Goal: Task Accomplishment & Management: Use online tool/utility

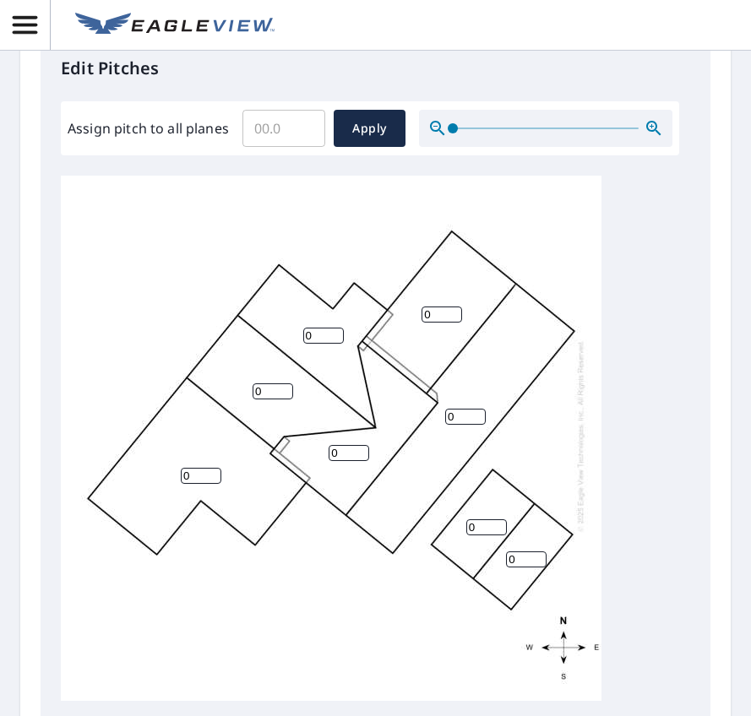
scroll to position [18, 0]
click at [480, 535] on input "0" at bounding box center [486, 527] width 41 height 16
drag, startPoint x: 480, startPoint y: 566, endPoint x: 422, endPoint y: 556, distance: 59.0
click at [423, 556] on div "0 0 0 0 0 0 0 0" at bounding box center [331, 436] width 540 height 530
type input "4"
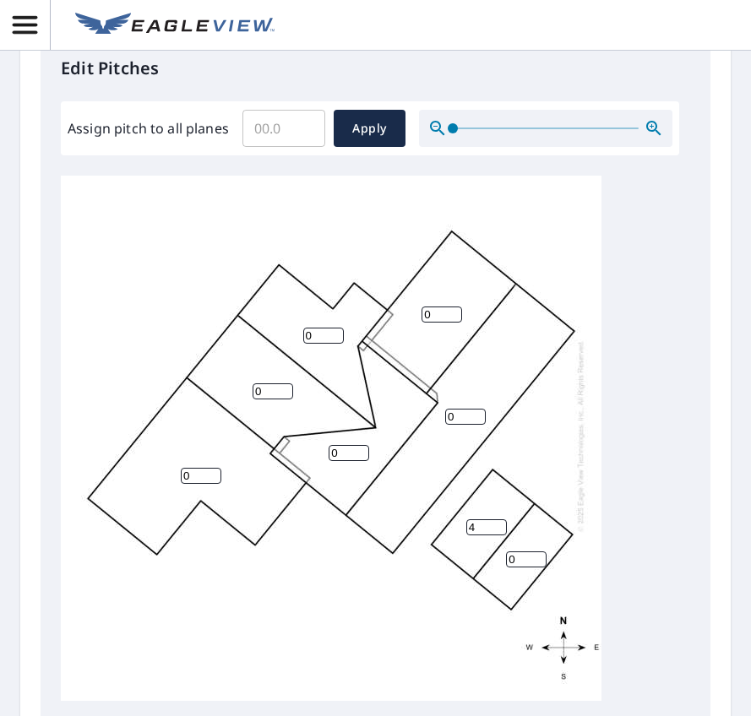
drag, startPoint x: 527, startPoint y: 603, endPoint x: 499, endPoint y: 602, distance: 27.9
click at [499, 602] on div "0 0 0 0 0 0 4 0" at bounding box center [331, 436] width 540 height 530
type input "4"
drag, startPoint x: 455, startPoint y: 453, endPoint x: 418, endPoint y: 449, distance: 37.3
click at [418, 449] on div "0 0 0 0 0 0 4 4" at bounding box center [331, 436] width 540 height 530
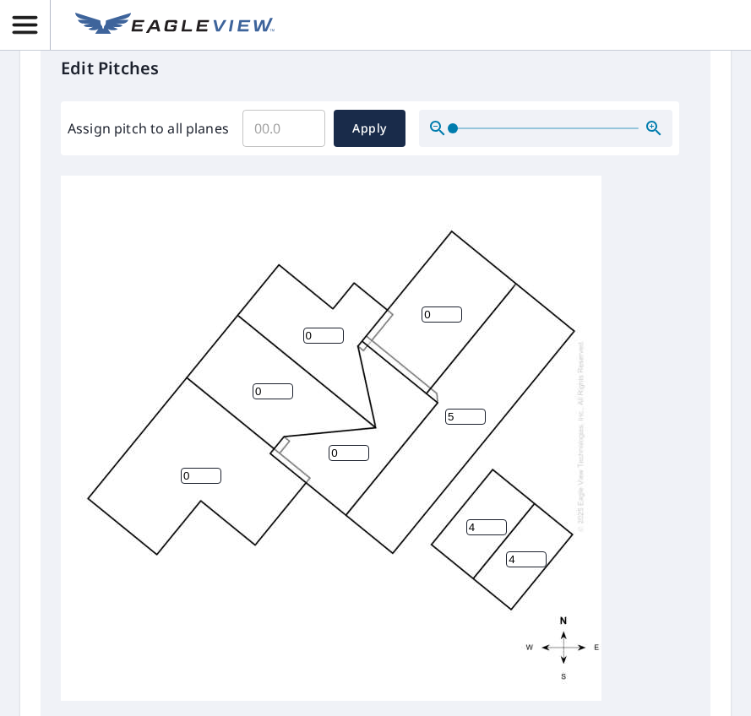
type input "5"
drag, startPoint x: 434, startPoint y: 352, endPoint x: 388, endPoint y: 355, distance: 45.7
click at [391, 350] on div "0 5 0 0 0 0 4 4" at bounding box center [331, 436] width 540 height 530
type input "5"
drag, startPoint x: 318, startPoint y: 374, endPoint x: 286, endPoint y: 374, distance: 32.1
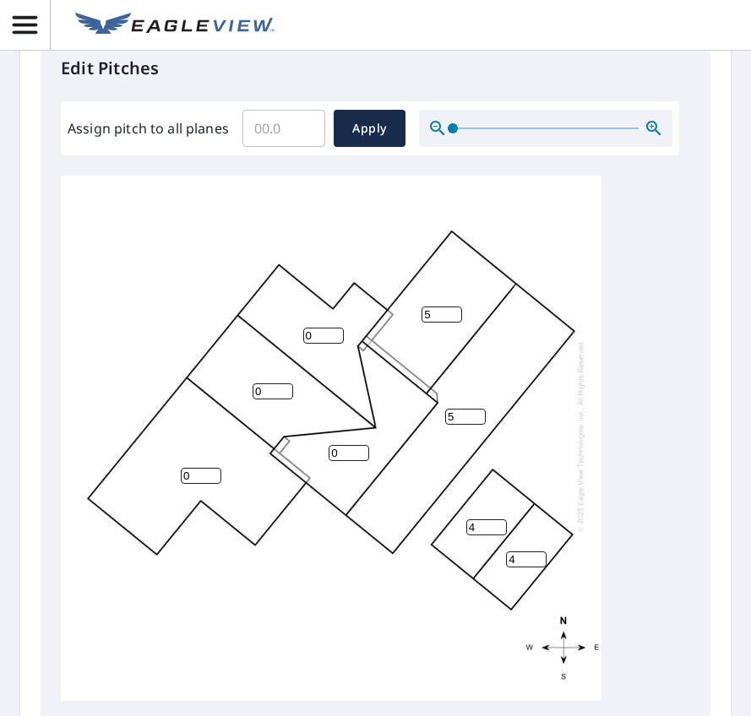
click at [286, 374] on div "0 5 5 0 0 0 4 4" at bounding box center [331, 436] width 540 height 530
type input "4"
drag, startPoint x: 274, startPoint y: 426, endPoint x: 219, endPoint y: 431, distance: 55.0
click at [222, 428] on div "0 5 5 0 0 4 4 4" at bounding box center [331, 436] width 540 height 530
type input "4"
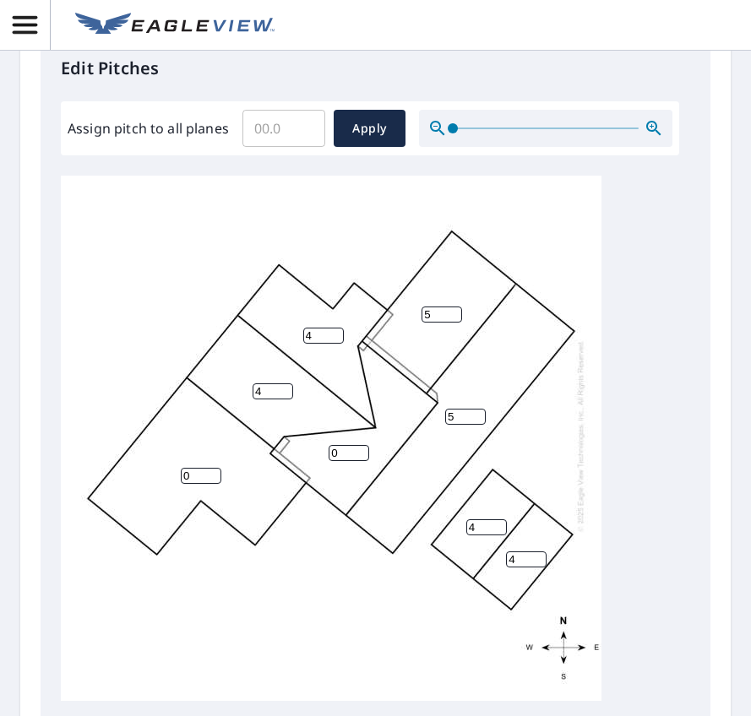
drag, startPoint x: 347, startPoint y: 496, endPoint x: 317, endPoint y: 492, distance: 30.6
click at [317, 492] on div "0 5 5 4 0 4 4 4" at bounding box center [331, 436] width 540 height 530
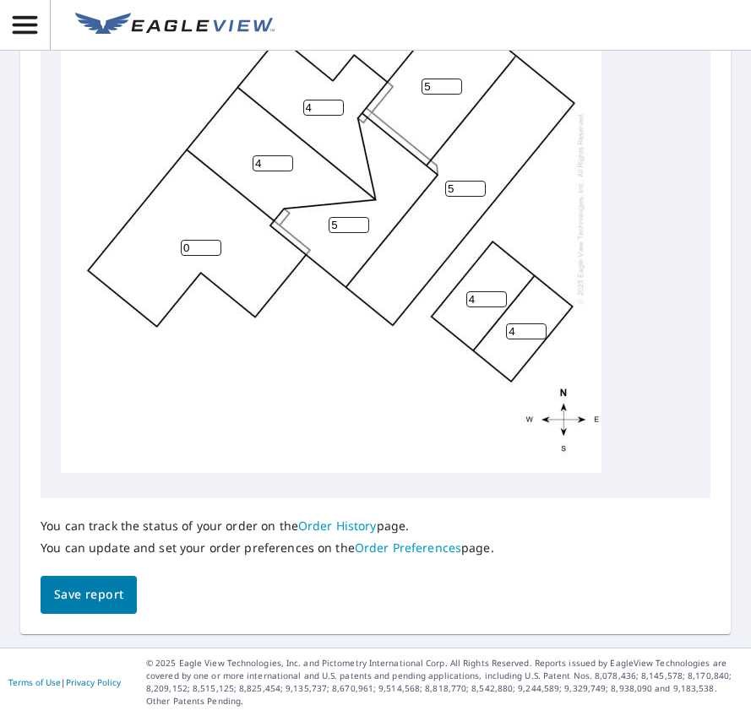
type input "5"
click at [119, 606] on button "Save report" at bounding box center [89, 595] width 96 height 38
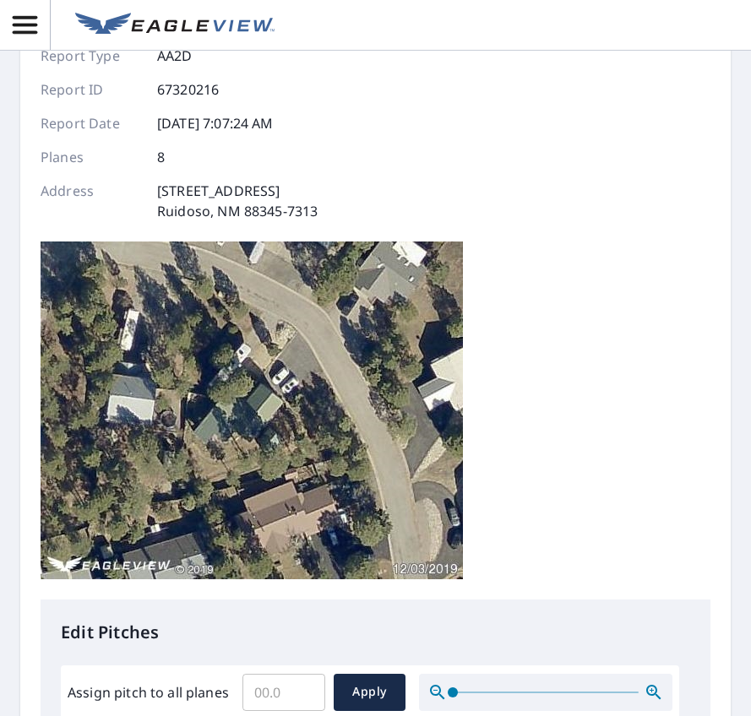
scroll to position [0, 0]
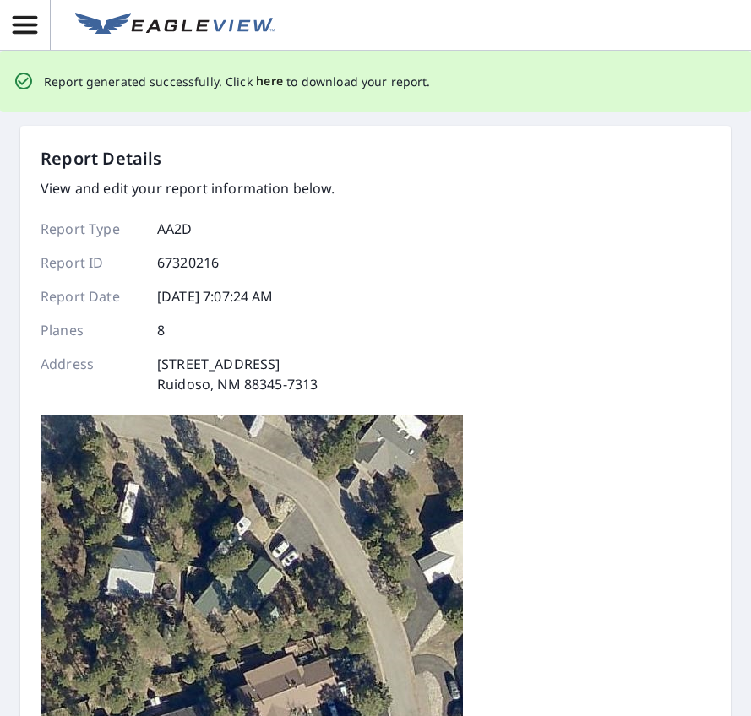
click at [261, 84] on span "here" at bounding box center [270, 81] width 28 height 21
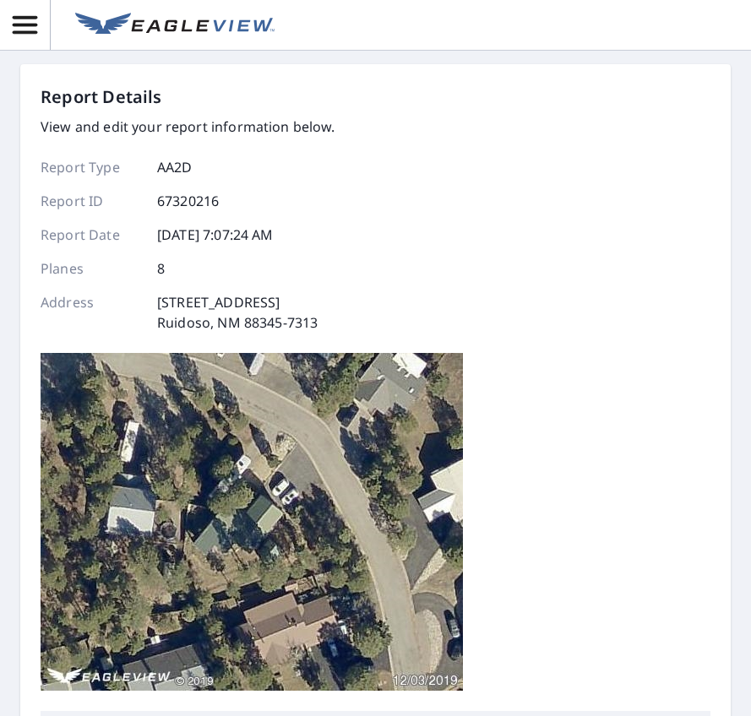
click at [624, 129] on div "Report Details View and edit your report information below. Report Type AA2D Re…" at bounding box center [375, 397] width 669 height 626
drag, startPoint x: 621, startPoint y: 203, endPoint x: 613, endPoint y: 206, distance: 8.8
drag, startPoint x: 613, startPoint y: 206, endPoint x: 552, endPoint y: 212, distance: 61.1
